Goal: Task Accomplishment & Management: Manage account settings

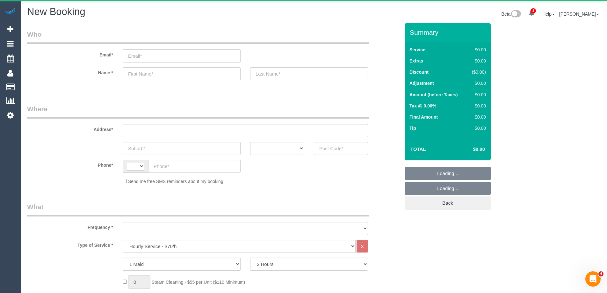
select select "string:AU"
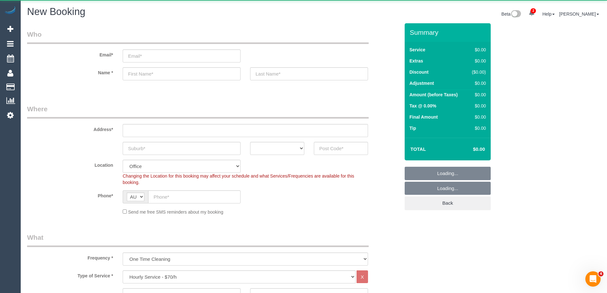
scroll to position [191, 0]
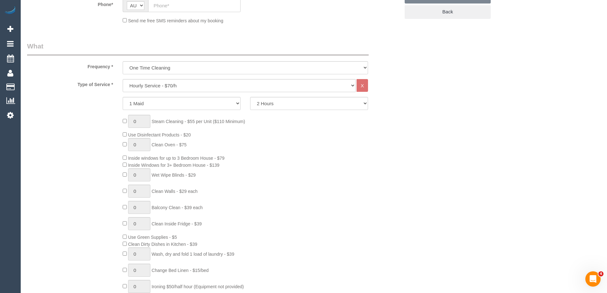
select select "object:2326"
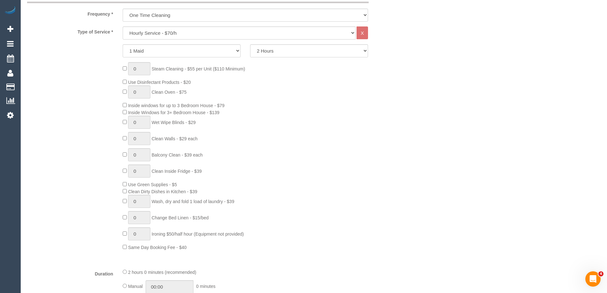
scroll to position [255, 0]
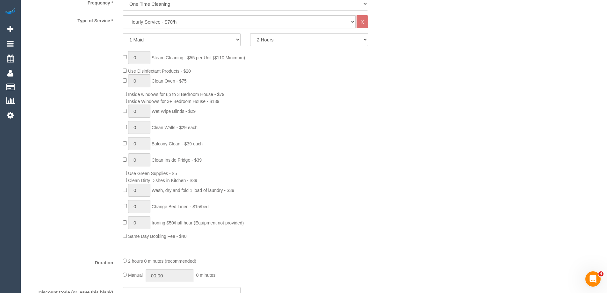
drag, startPoint x: 211, startPoint y: 144, endPoint x: 172, endPoint y: 139, distance: 39.9
click at [172, 139] on div "0 Steam Cleaning - $55 per Unit ($110 Minimum) Use Disinfectant Products - $20 …" at bounding box center [261, 145] width 287 height 188
click at [246, 24] on select "Hourly Service - $70/h Hourly Service - $65/h Hourly Service - $60/h Hourly Ser…" at bounding box center [239, 21] width 233 height 13
drag, startPoint x: 466, startPoint y: 87, endPoint x: 596, endPoint y: 77, distance: 130.4
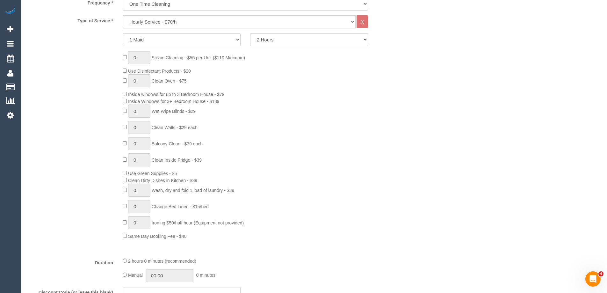
click at [165, 17] on select "Hourly Service - $70/h Hourly Service - $65/h Hourly Service - $60/h Hourly Ser…" at bounding box center [239, 21] width 233 height 13
select select "210"
click at [123, 15] on select "Hourly Service - $70/h Hourly Service - $65/h Hourly Service - $60/h Hourly Ser…" at bounding box center [239, 21] width 233 height 13
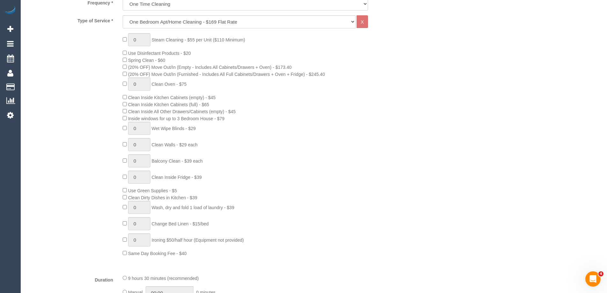
drag, startPoint x: 236, startPoint y: 73, endPoint x: 312, endPoint y: 74, distance: 75.9
click at [312, 74] on span "(20% OFF) Move Out/In (Furnished - Includes All Full Cabinets/Drawers + Oven + …" at bounding box center [226, 74] width 197 height 5
click at [330, 152] on div "0 Steam Cleaning - $55 per Unit ($110 Minimum) Use Disinfectant Products - $20 …" at bounding box center [261, 145] width 287 height 224
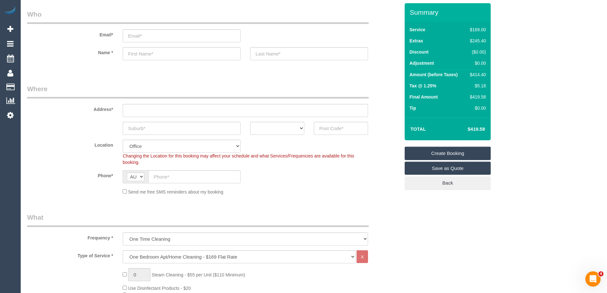
scroll to position [0, 0]
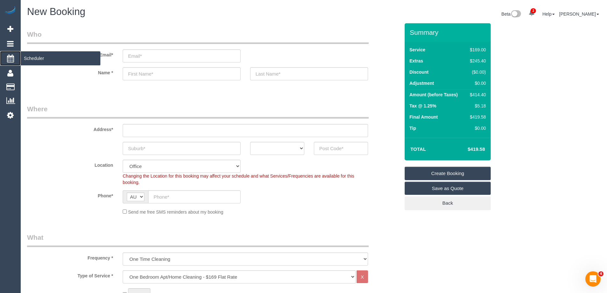
click at [53, 61] on span "Scheduler" at bounding box center [61, 58] width 80 height 15
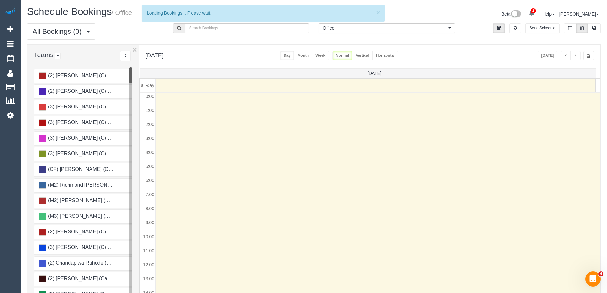
scroll to position [84, 0]
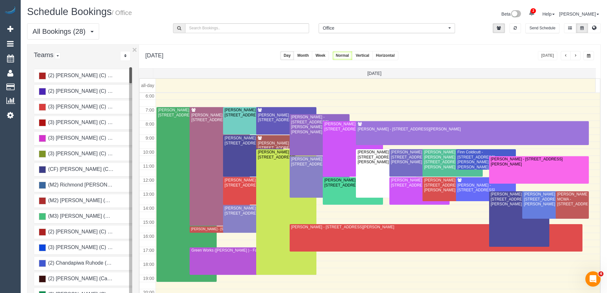
click at [574, 54] on span "button" at bounding box center [575, 56] width 3 height 4
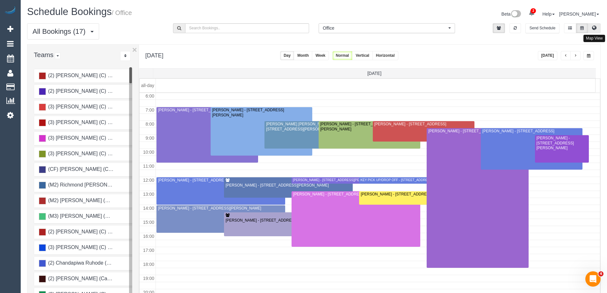
click at [597, 27] on icon at bounding box center [594, 28] width 4 height 4
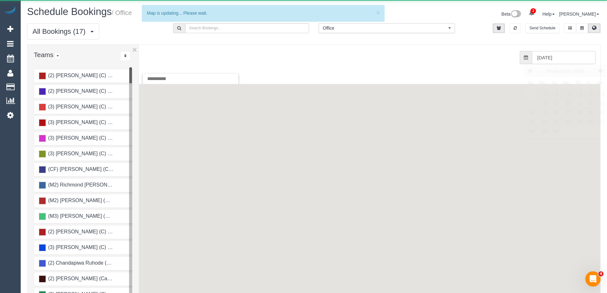
click at [556, 56] on input "[DATE]" at bounding box center [564, 57] width 64 height 13
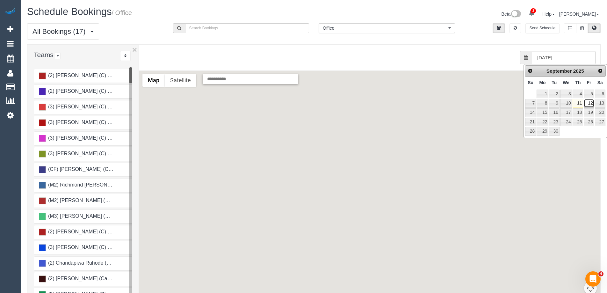
click at [592, 100] on link "12" at bounding box center [589, 103] width 10 height 9
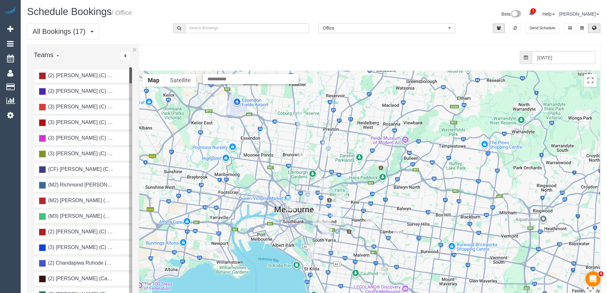
click at [131, 52] on div "Rating A-Z" at bounding box center [83, 56] width 99 height 10
click at [133, 48] on button "×" at bounding box center [134, 50] width 5 height 8
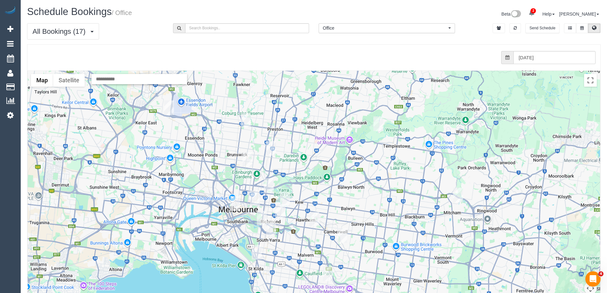
click at [345, 25] on span "Office" at bounding box center [385, 28] width 124 height 6
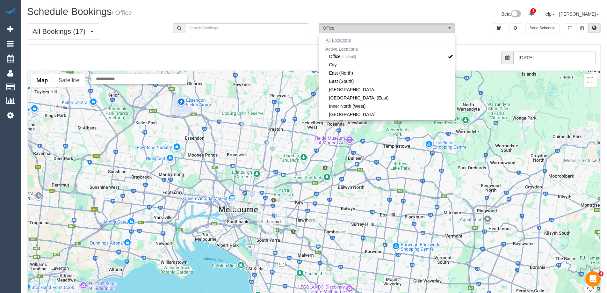
click at [335, 39] on button "All Locations" at bounding box center [338, 40] width 39 height 9
click at [257, 54] on div "from 0 bookings processed (Found: 0). [DATE]" at bounding box center [312, 57] width 567 height 13
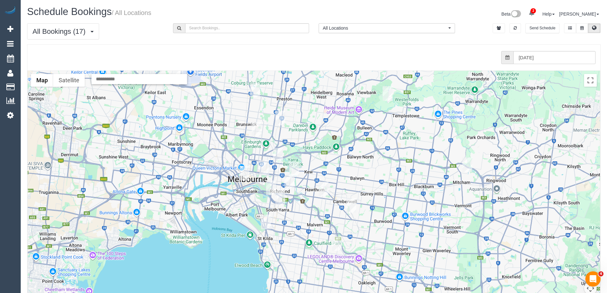
drag, startPoint x: 383, startPoint y: 266, endPoint x: 393, endPoint y: 235, distance: 32.5
click at [393, 235] on div at bounding box center [314, 198] width 573 height 254
click at [516, 28] on icon "button" at bounding box center [515, 28] width 3 height 4
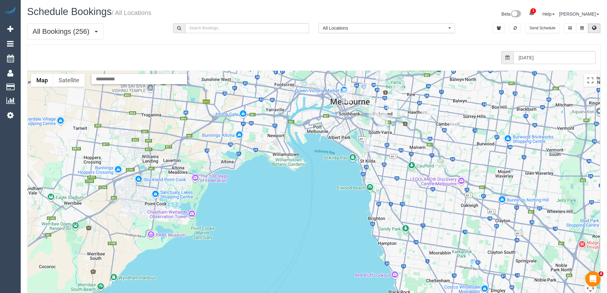
drag, startPoint x: 268, startPoint y: 226, endPoint x: 372, endPoint y: 148, distance: 129.1
click at [372, 148] on img "12/09/2025 08:30 - Alison Cranston - 1 Wellington St, St Kilda Vic, VIC 3182" at bounding box center [369, 144] width 10 height 15
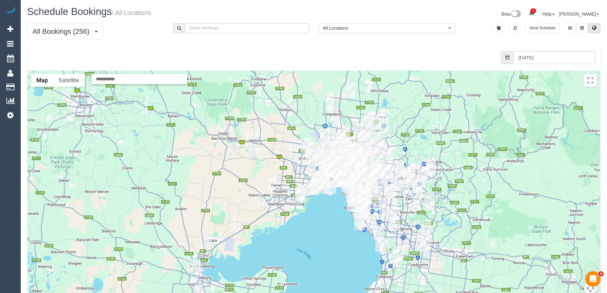
click at [295, 234] on div "To navigate, press the arrow keys." at bounding box center [314, 198] width 573 height 254
drag, startPoint x: 314, startPoint y: 253, endPoint x: 307, endPoint y: 209, distance: 44.3
click at [307, 209] on div "To navigate, press the arrow keys." at bounding box center [314, 198] width 573 height 254
drag, startPoint x: 334, startPoint y: 183, endPoint x: 297, endPoint y: 95, distance: 95.0
click at [297, 95] on div "To navigate, press the arrow keys." at bounding box center [314, 198] width 573 height 254
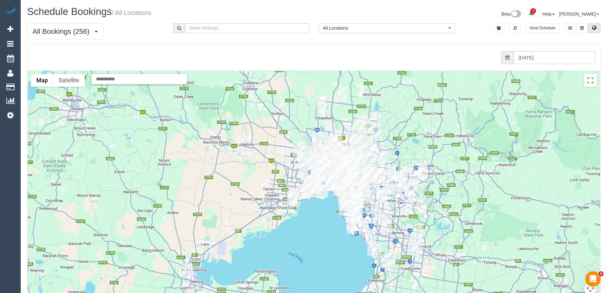
drag, startPoint x: 328, startPoint y: 190, endPoint x: 320, endPoint y: 193, distance: 8.3
click at [320, 193] on img "12/09/2025 12:00 - Sarah Anne DeGuara - 516/29 Waterline Place, Williamstown, V…" at bounding box center [324, 190] width 10 height 15
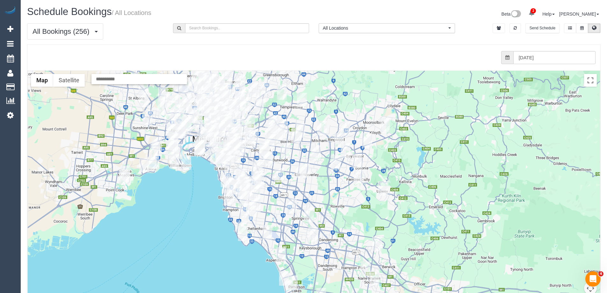
drag, startPoint x: 474, startPoint y: 112, endPoint x: 353, endPoint y: 71, distance: 128.0
click at [353, 71] on div at bounding box center [314, 198] width 573 height 254
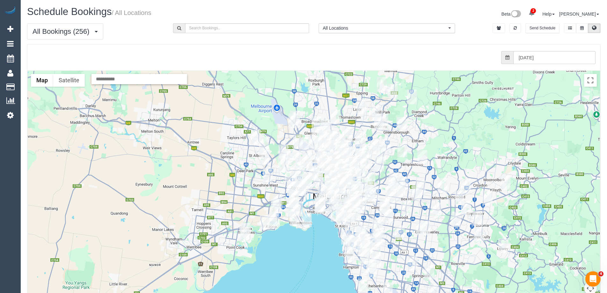
drag, startPoint x: 404, startPoint y: 225, endPoint x: 524, endPoint y: 275, distance: 130.5
click at [524, 275] on div at bounding box center [314, 198] width 573 height 254
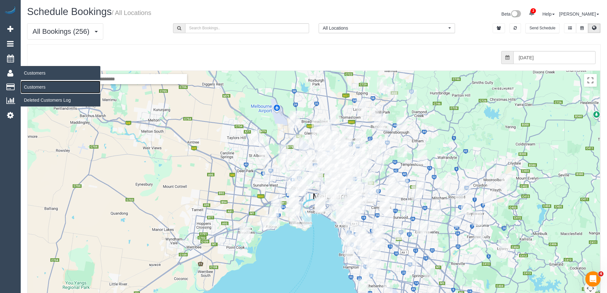
click at [36, 86] on link "Customers" at bounding box center [61, 87] width 80 height 13
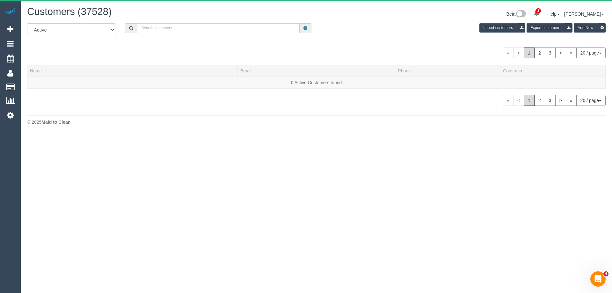
click at [232, 27] on input "text" at bounding box center [218, 28] width 163 height 10
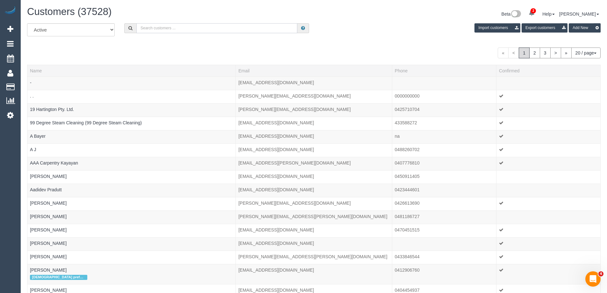
paste input "[EMAIL_ADDRESS][DOMAIN_NAME]"
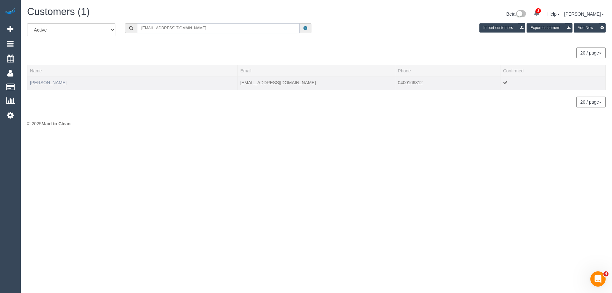
type input "[EMAIL_ADDRESS][DOMAIN_NAME]"
click at [47, 84] on link "[PERSON_NAME]" at bounding box center [48, 82] width 37 height 5
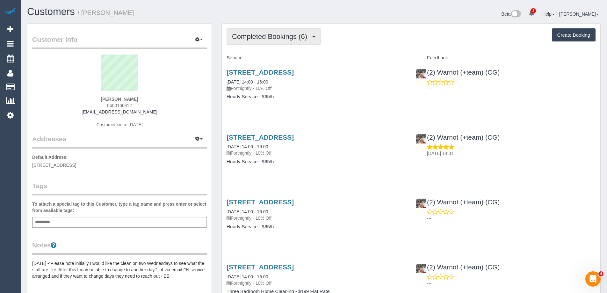
click at [290, 37] on span "Completed Bookings (6)" at bounding box center [271, 37] width 78 height 8
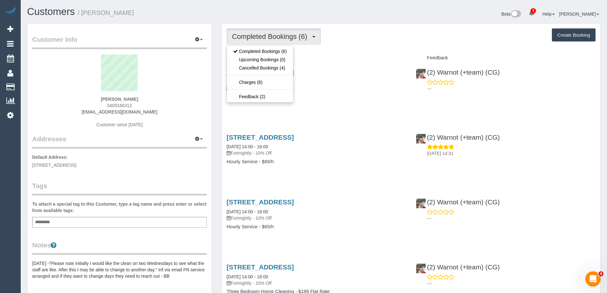
click at [377, 24] on div "Completed Bookings (6) Completed Bookings (6) Upcoming Bookings (0) Cancelled B…" at bounding box center [411, 241] width 379 height 434
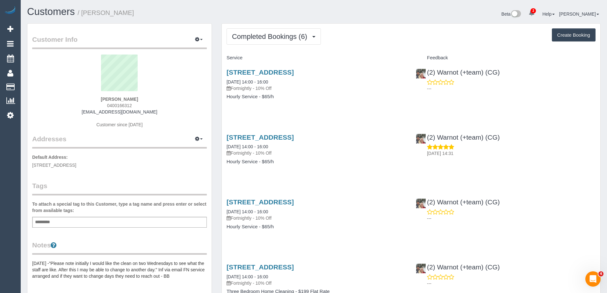
drag, startPoint x: 155, startPoint y: 111, endPoint x: 83, endPoint y: 111, distance: 72.4
click at [83, 111] on div "[PERSON_NAME] 0400166312 [EMAIL_ADDRESS][DOMAIN_NAME] Customer since [DATE]" at bounding box center [119, 95] width 175 height 80
drag, startPoint x: 223, startPoint y: 70, endPoint x: 346, endPoint y: 71, distance: 122.4
click at [346, 71] on div "[STREET_ADDRESS] [DATE] 14:00 - 16:00 Fortnightly - 10% Off Hourly Service - $6…" at bounding box center [316, 87] width 189 height 49
copy link "[STREET_ADDRESS]"
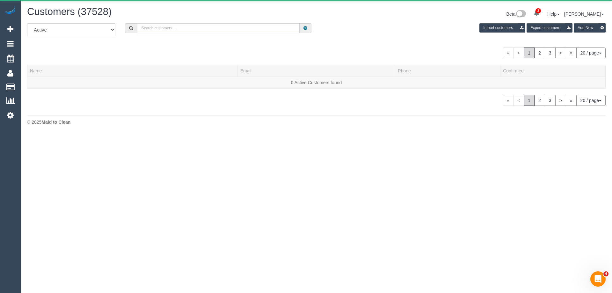
click at [224, 33] on input "text" at bounding box center [218, 28] width 163 height 10
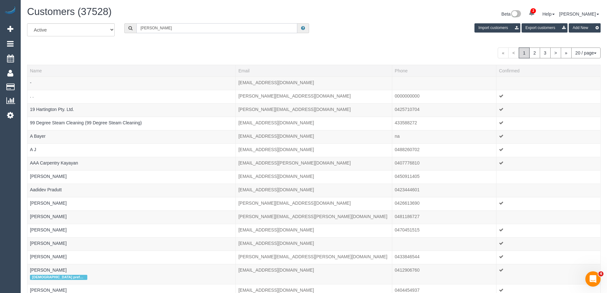
type input "[PERSON_NAME][EMAIL_ADDRESS][PERSON_NAME][DOMAIN_NAME]"
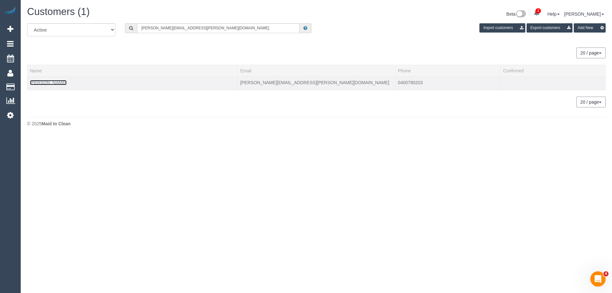
click at [46, 83] on link "[PERSON_NAME]" at bounding box center [48, 82] width 37 height 5
